Goal: Information Seeking & Learning: Learn about a topic

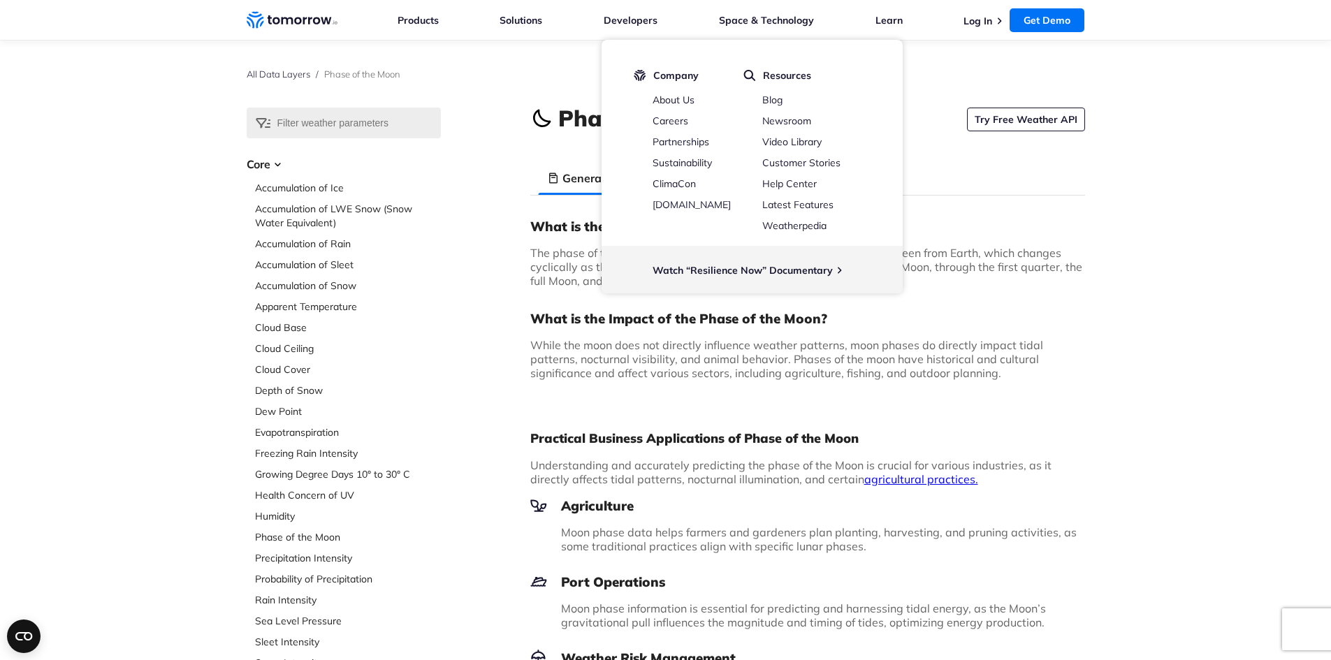
click at [570, 287] on span "The phase of the moon refers to the illuminated portion of the Moon as seen fro…" at bounding box center [806, 267] width 552 height 42
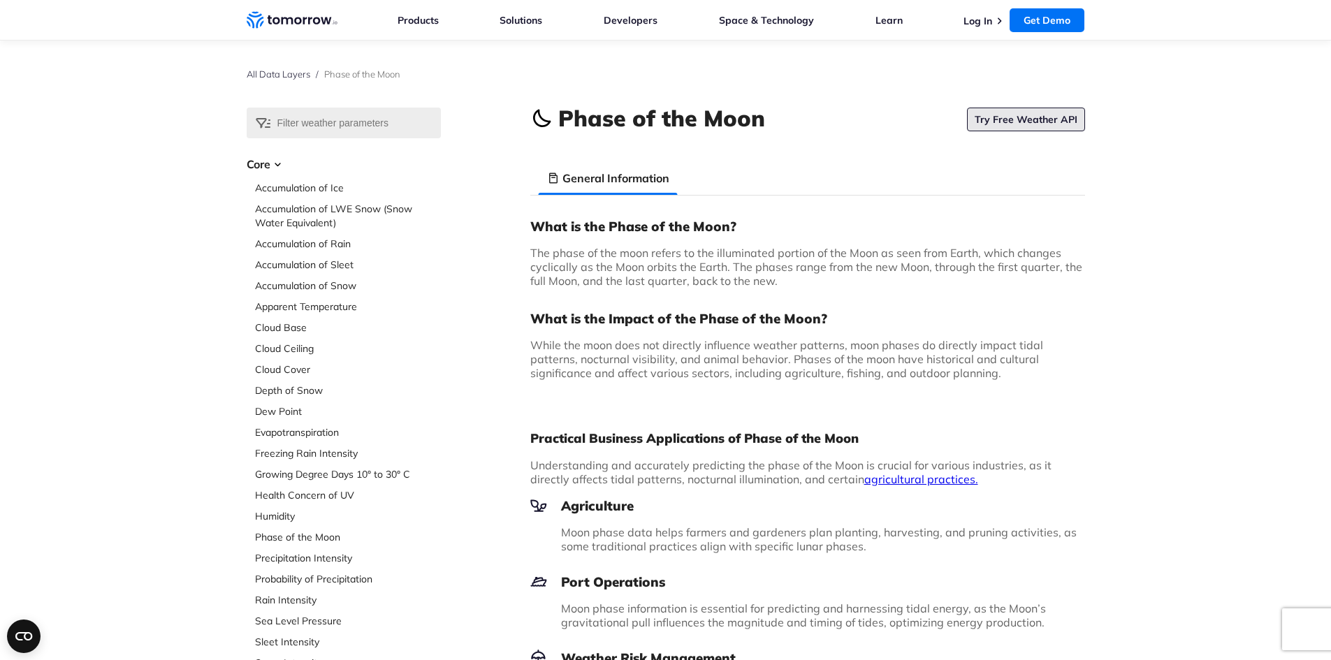
click at [1013, 120] on link "Try Free Weather API" at bounding box center [1026, 120] width 118 height 24
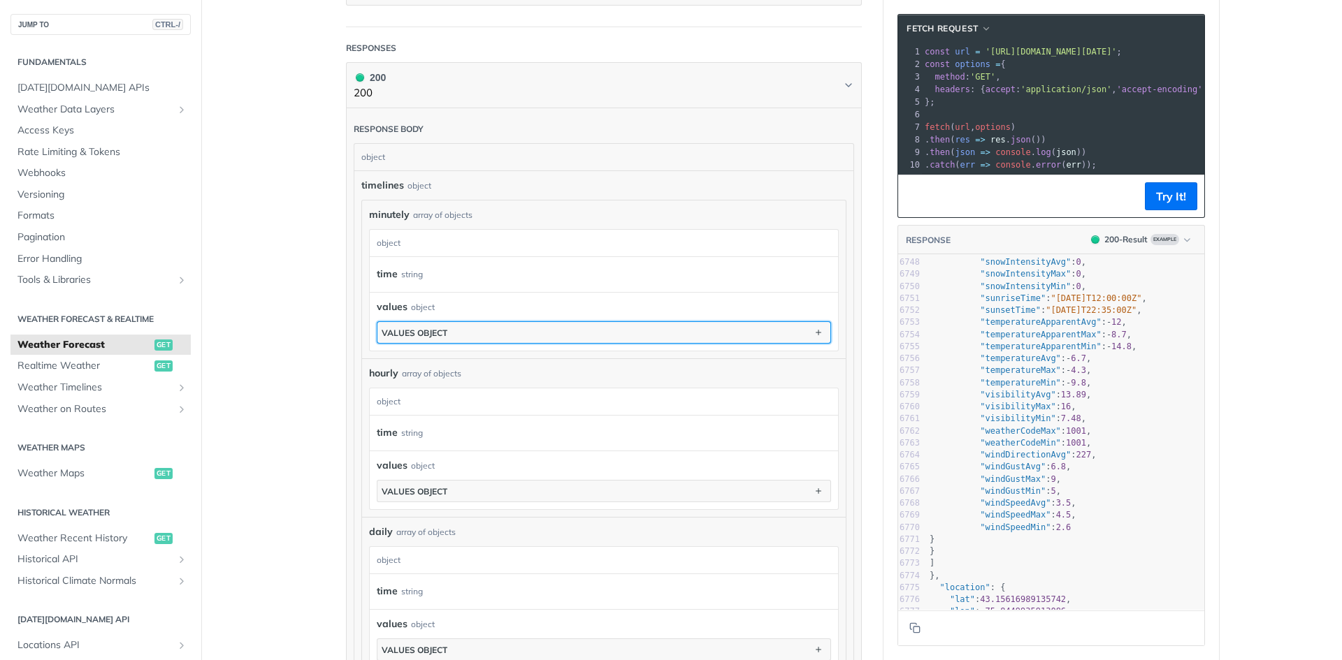
click at [535, 322] on button "values object" at bounding box center [603, 332] width 453 height 21
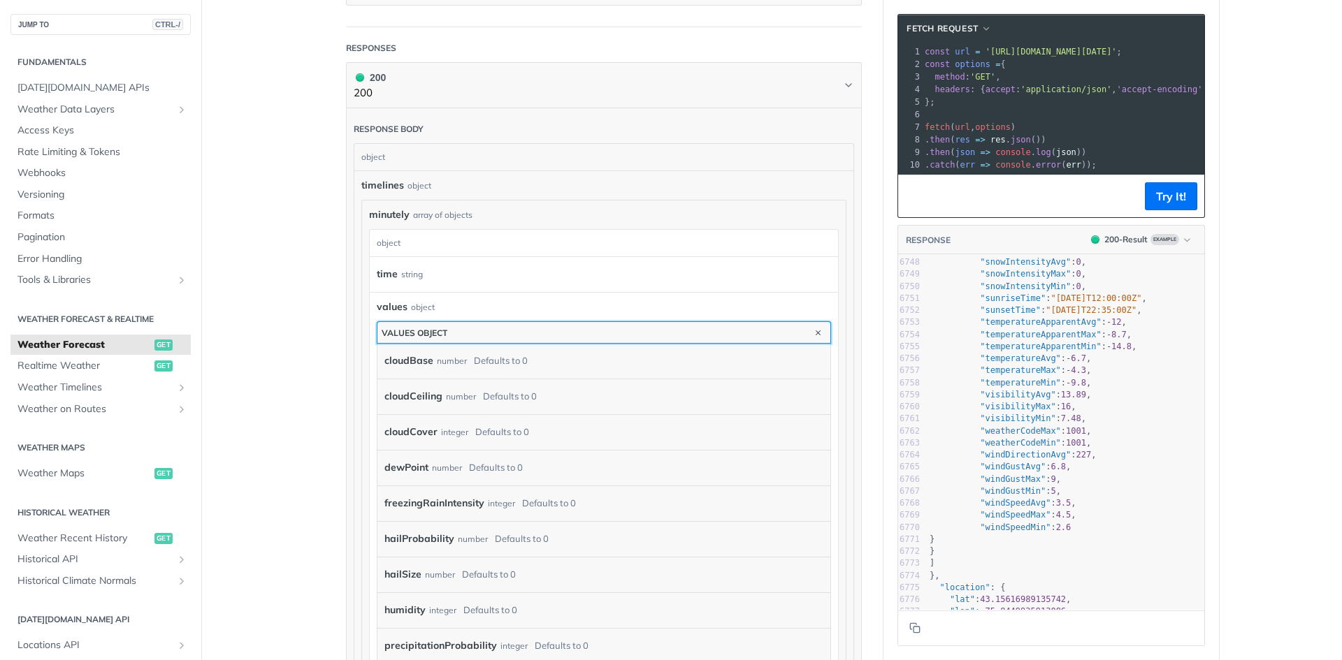
click at [539, 329] on button "values object" at bounding box center [603, 332] width 453 height 21
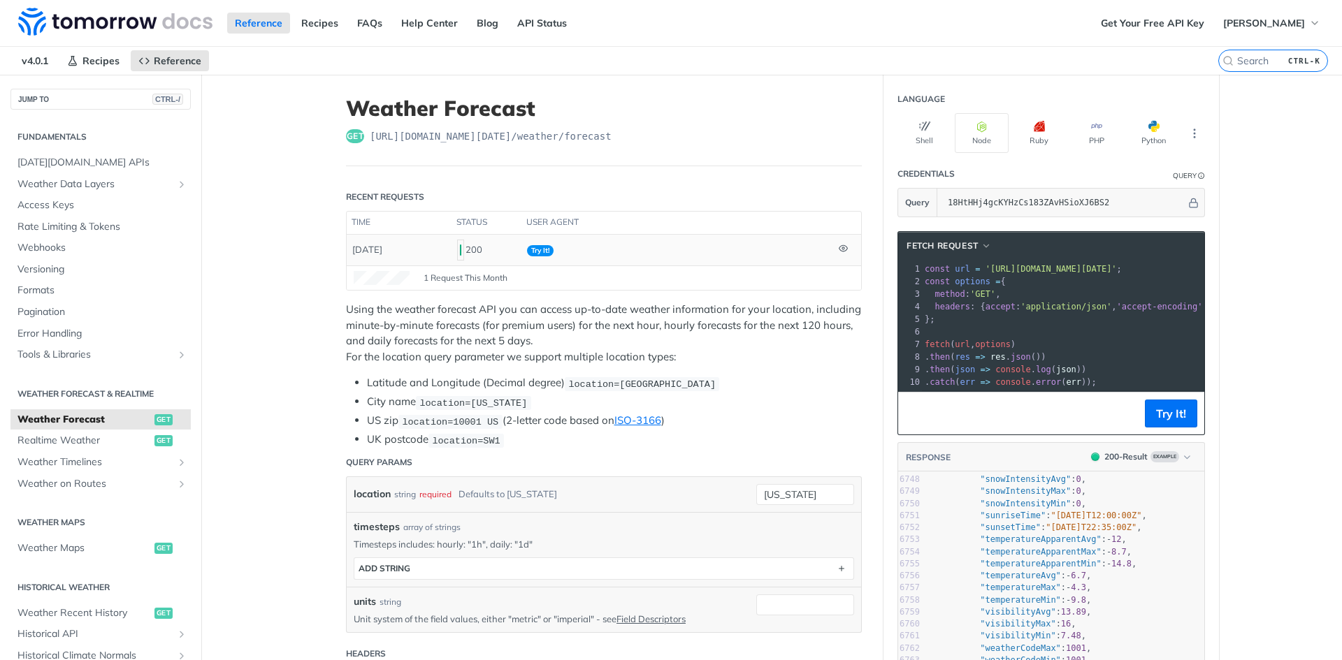
click at [579, 252] on td "Try It!" at bounding box center [677, 250] width 312 height 31
